Goal: Navigation & Orientation: Find specific page/section

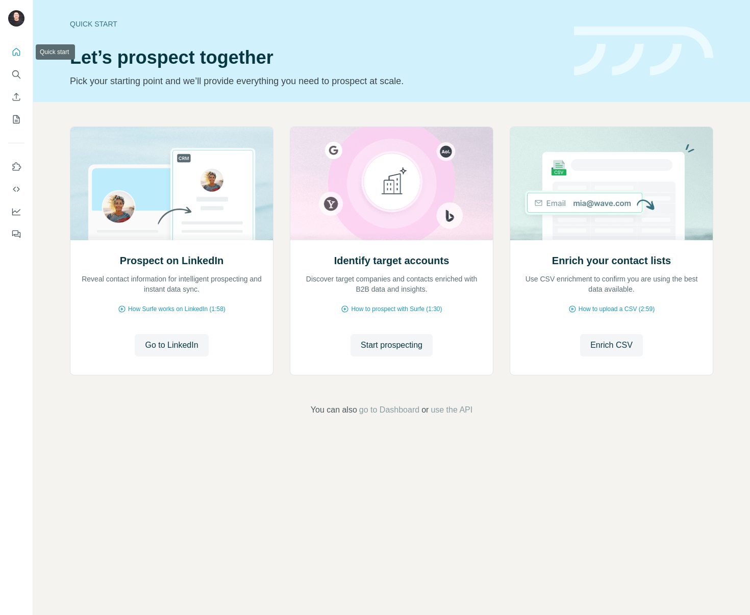
click at [18, 58] on button "Quick start" at bounding box center [16, 52] width 16 height 18
click at [16, 123] on icon "My lists" at bounding box center [16, 119] width 10 height 10
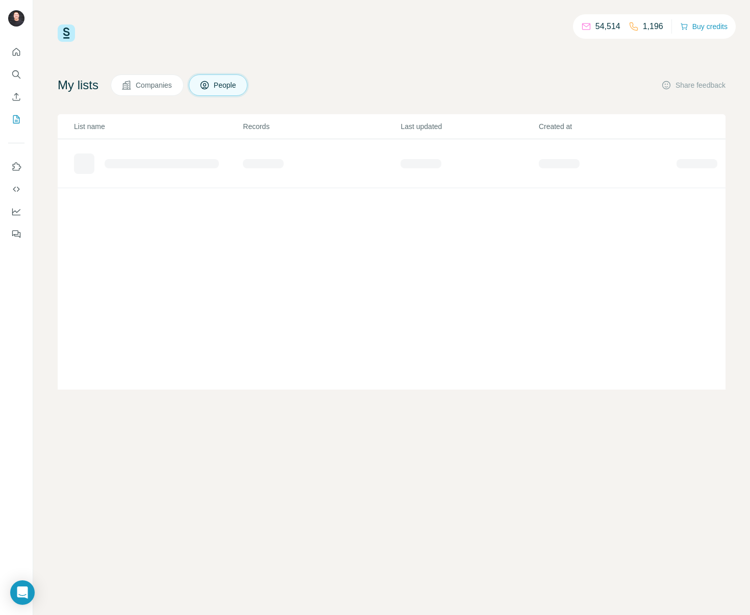
click at [352, 62] on div "54,514 1,196 Buy credits My lists Companies People Share feedback List name Rec…" at bounding box center [392, 206] width 668 height 365
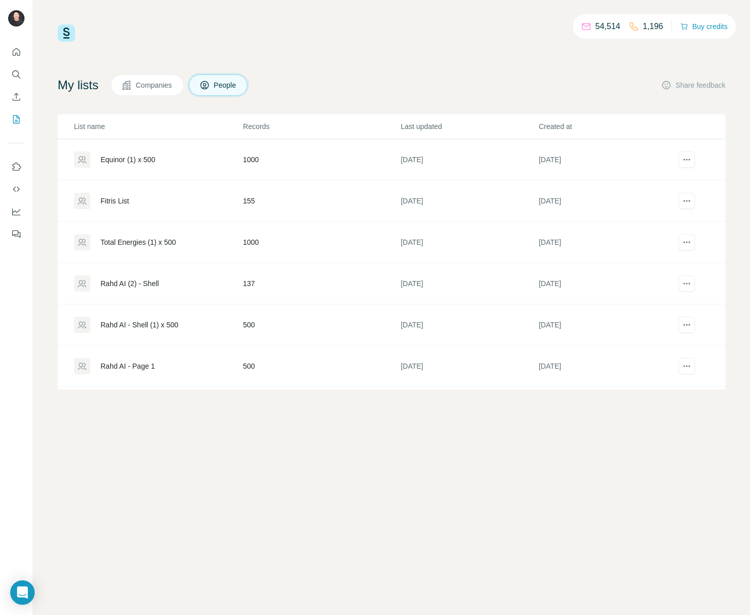
click at [134, 162] on div "Equinor (1) x 500" at bounding box center [128, 160] width 55 height 10
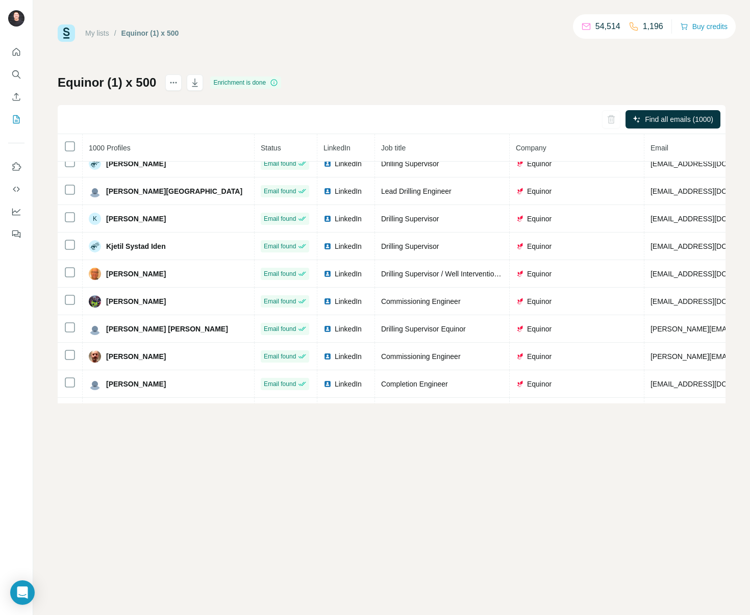
scroll to position [4947, 0]
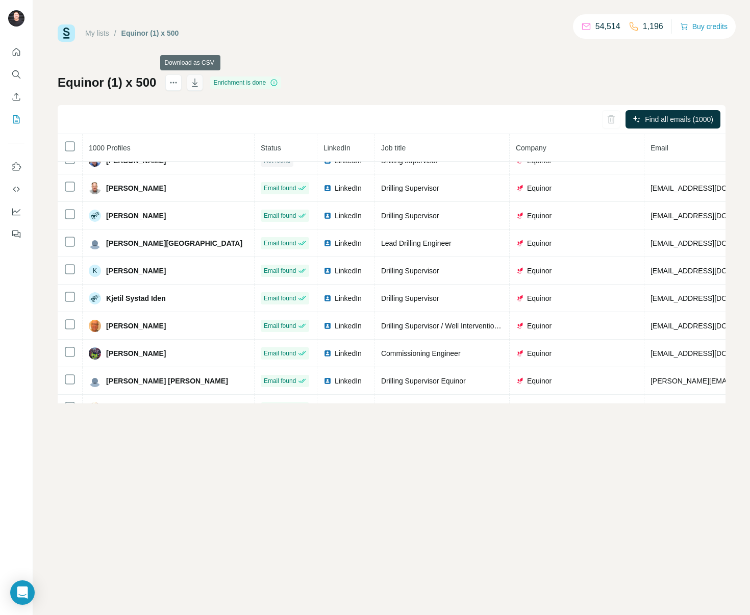
click at [193, 82] on icon "button" at bounding box center [195, 83] width 10 height 10
click at [18, 120] on icon "My lists" at bounding box center [16, 119] width 10 height 10
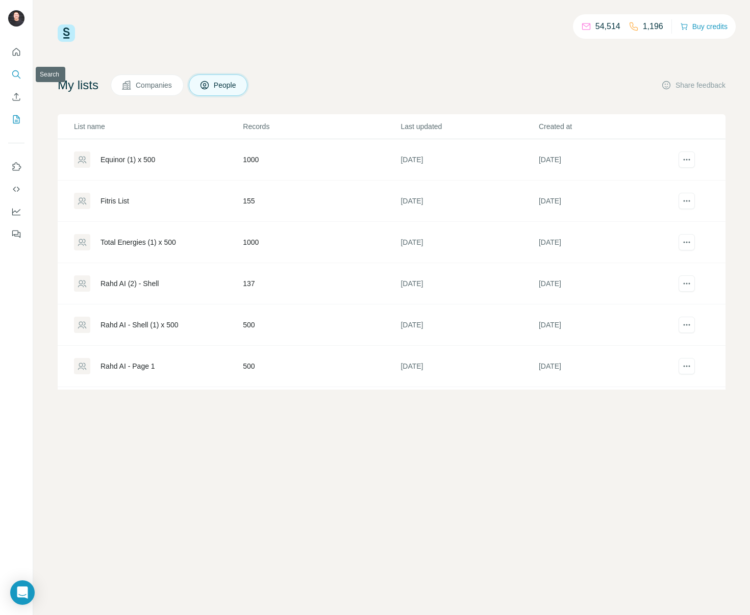
click at [15, 70] on icon "Search" at bounding box center [15, 73] width 7 height 7
